Goal: Find contact information: Find contact information

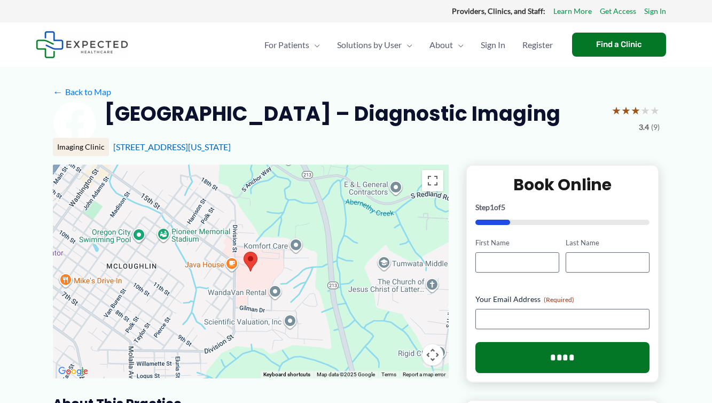
click at [64, 152] on div "Imaging Clinic" at bounding box center [81, 147] width 56 height 18
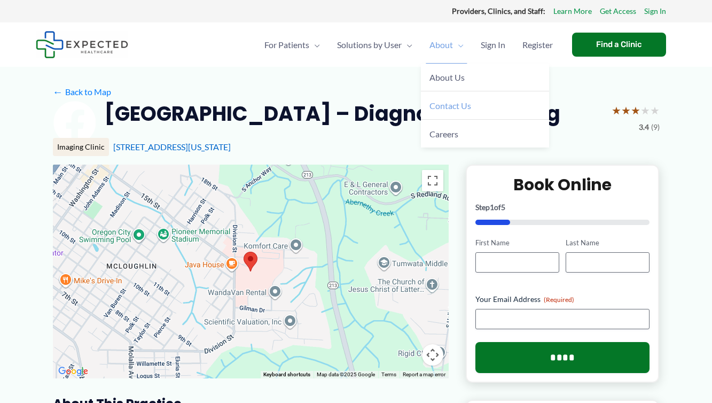
click at [452, 102] on span "Contact Us" at bounding box center [450, 105] width 42 height 10
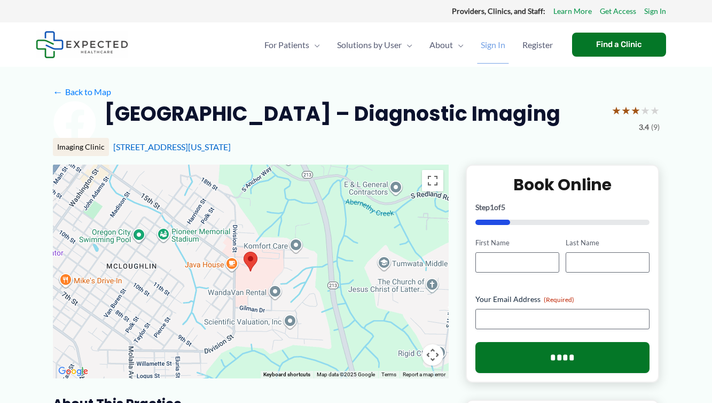
click at [481, 46] on span "Sign In" at bounding box center [493, 44] width 25 height 37
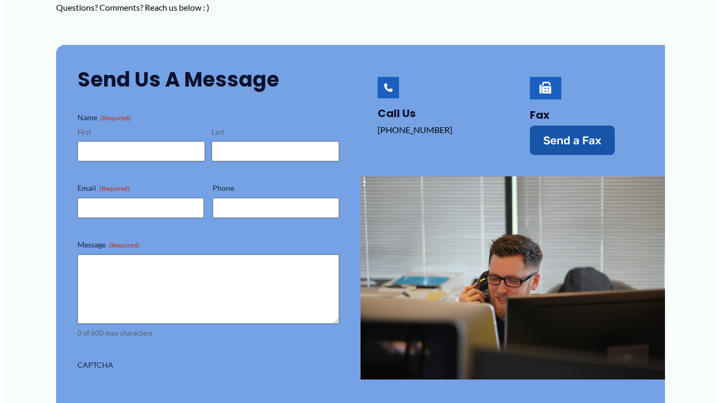
scroll to position [214, 0]
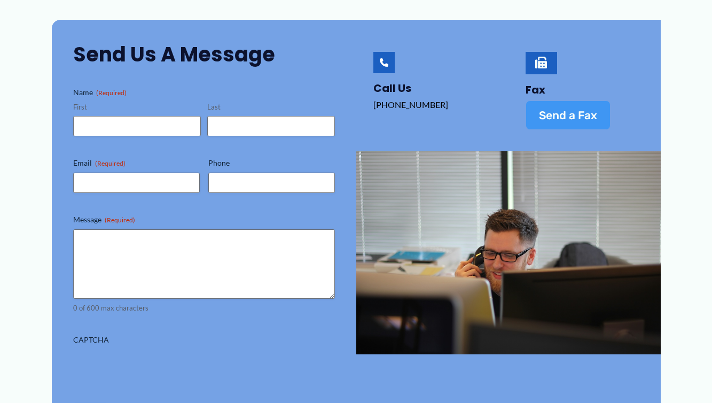
click at [570, 110] on span "Send a Fax" at bounding box center [568, 114] width 58 height 11
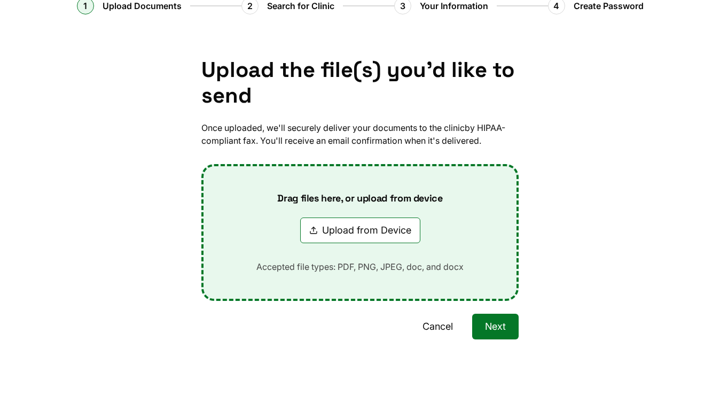
scroll to position [55, 0]
click at [482, 321] on button "Next" at bounding box center [495, 326] width 46 height 26
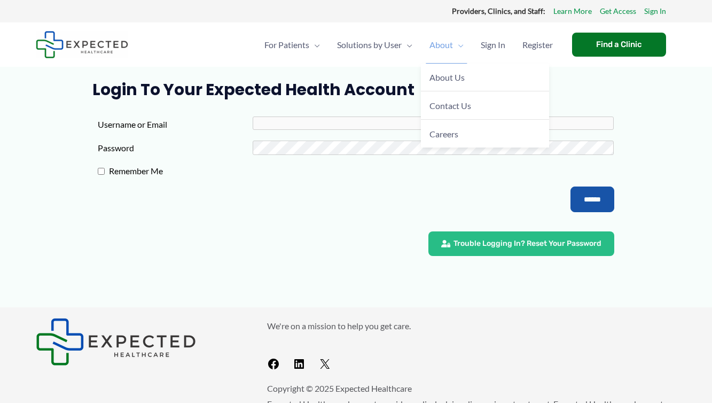
click at [450, 49] on span "About" at bounding box center [440, 44] width 23 height 37
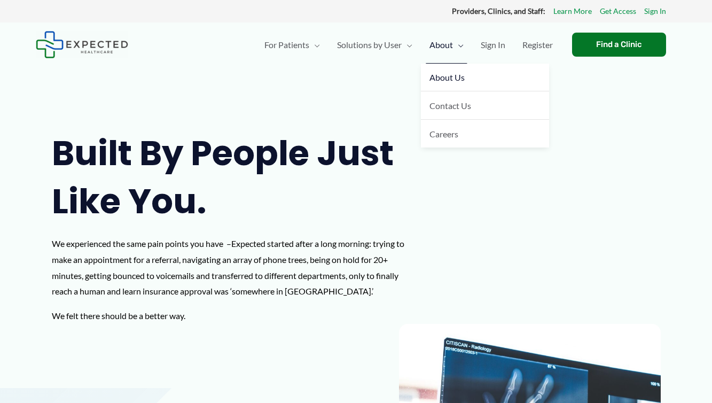
click at [446, 52] on span "About" at bounding box center [440, 44] width 23 height 37
click at [456, 100] on link "Contact Us" at bounding box center [485, 105] width 128 height 28
